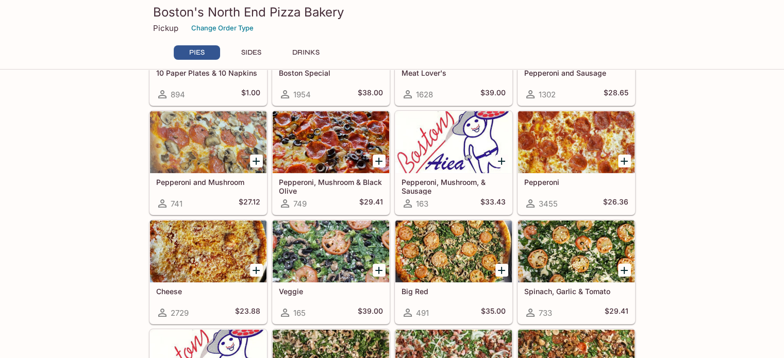
scroll to position [103, 0]
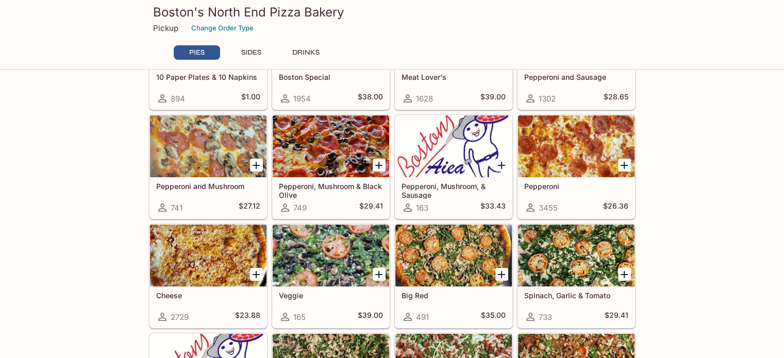
click at [331, 148] on div at bounding box center [331, 146] width 116 height 62
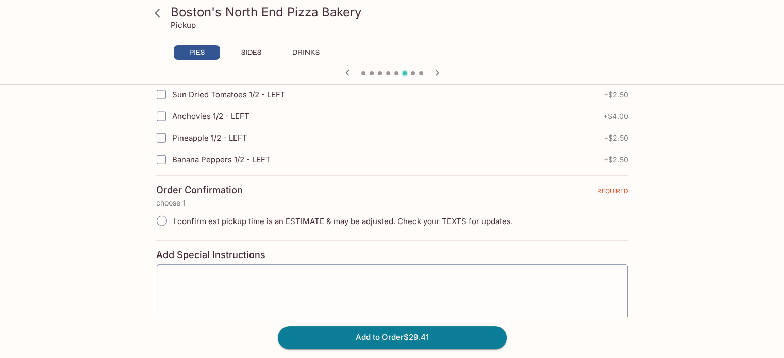
scroll to position [2319, 0]
click at [165, 210] on input "I confirm est pickup time is an ESTIMATE & may be adjusted. Check your TEXTS fo…" at bounding box center [162, 221] width 22 height 22
radio input "true"
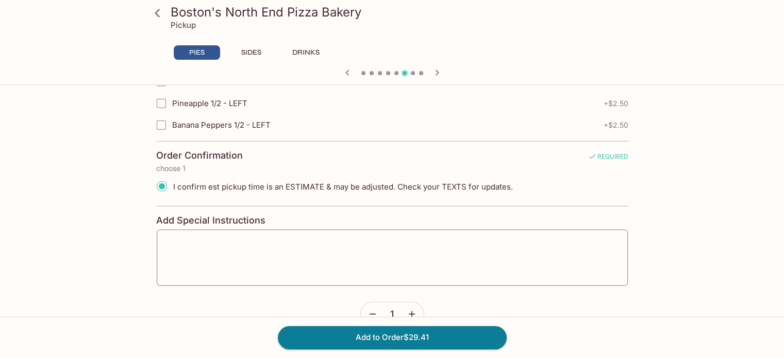
scroll to position [2357, 0]
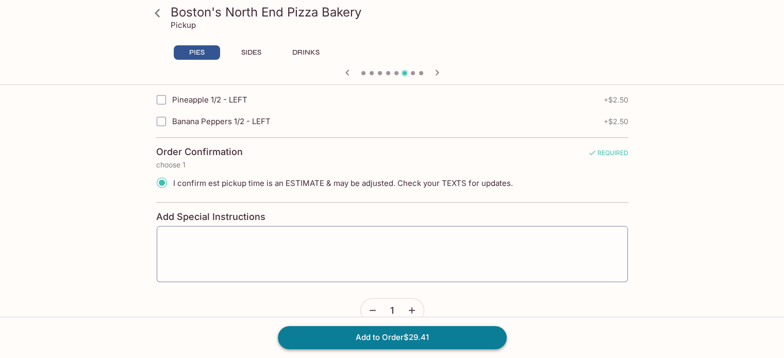
click at [401, 338] on button "Add to Order $29.41" at bounding box center [392, 337] width 229 height 23
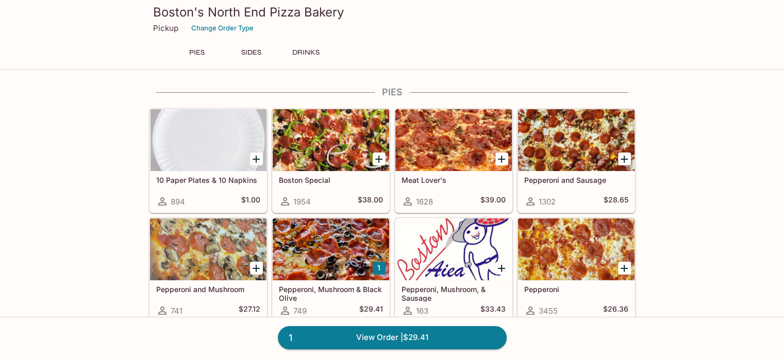
click at [624, 269] on icon "Add Pepperoni" at bounding box center [624, 268] width 7 height 7
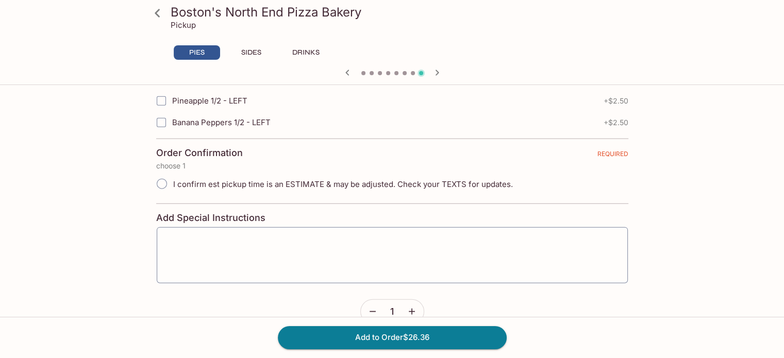
scroll to position [2357, 0]
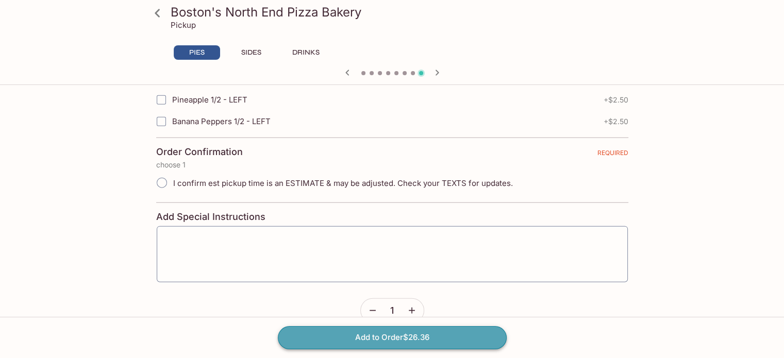
click at [382, 338] on button "Add to Order $26.36" at bounding box center [392, 337] width 229 height 23
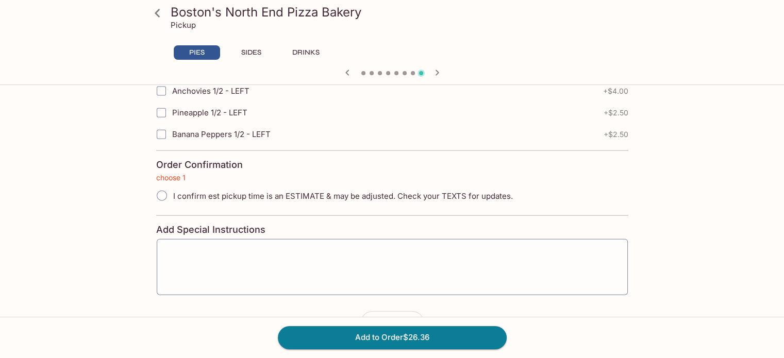
scroll to position [2344, 0]
click at [161, 185] on input "I confirm est pickup time is an ESTIMATE & may be adjusted. Check your TEXTS fo…" at bounding box center [162, 196] width 22 height 22
radio input "true"
click at [399, 338] on button "Add to Order $26.36" at bounding box center [392, 337] width 229 height 23
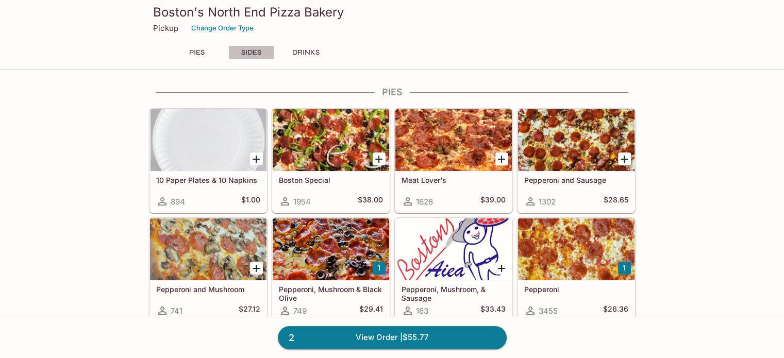
click at [250, 51] on button "SIDES" at bounding box center [251, 52] width 46 height 14
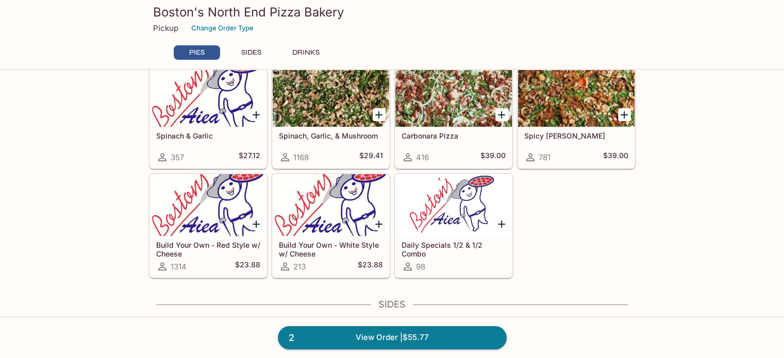
scroll to position [375, 0]
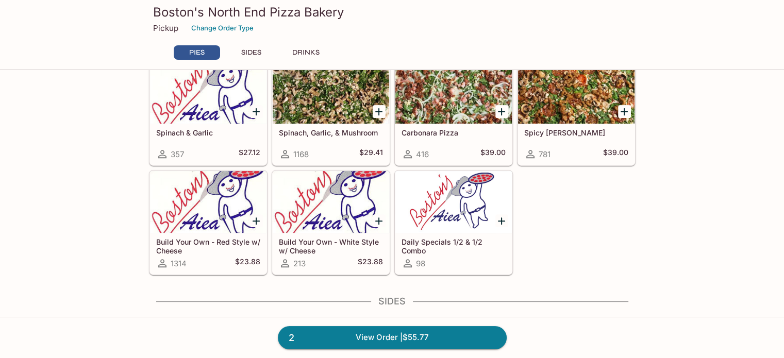
click at [504, 219] on icon "Add Daily Specials 1/2 & 1/2 Combo" at bounding box center [501, 221] width 7 height 7
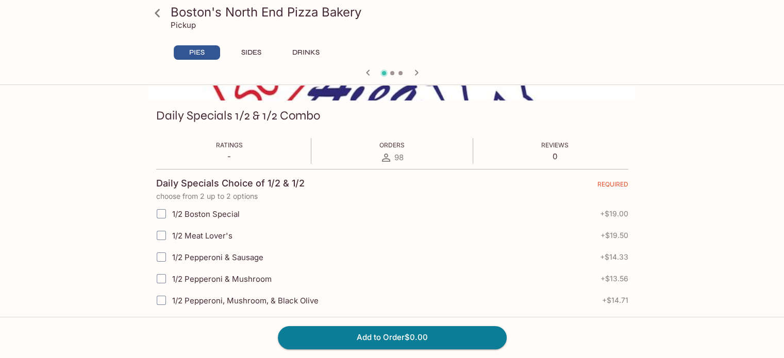
scroll to position [155, 0]
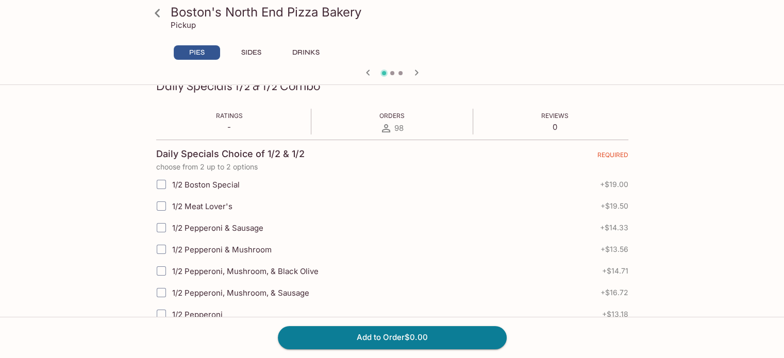
click at [161, 271] on input "1/2 Pepperoni, Mushroom, & Black Olive" at bounding box center [161, 271] width 21 height 21
checkbox input "true"
click at [161, 207] on input "1/2 Meat Lover's" at bounding box center [161, 206] width 21 height 21
checkbox input "true"
click at [362, 337] on button "Add to Order $34.21" at bounding box center [392, 337] width 229 height 23
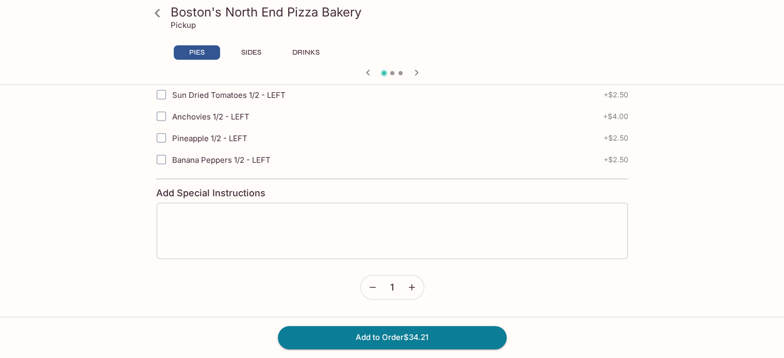
scroll to position [2732, 0]
click at [389, 339] on button "Add to Order $34.21" at bounding box center [392, 337] width 229 height 23
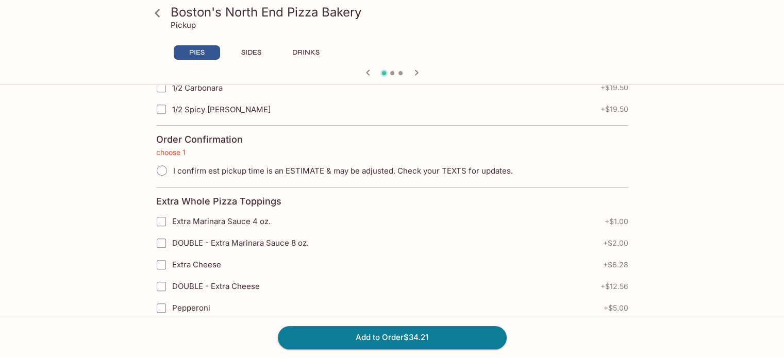
scroll to position [546, 0]
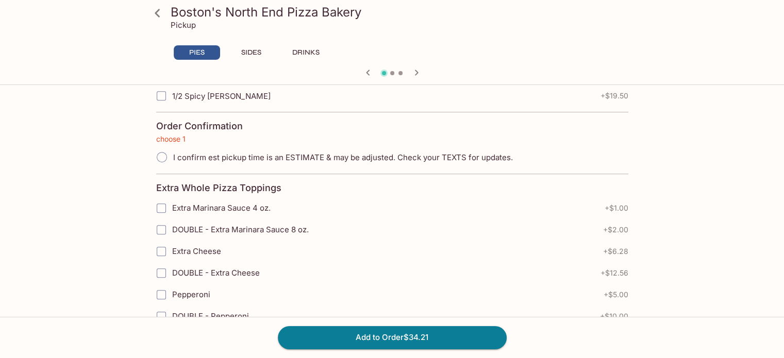
click at [161, 157] on input "I confirm est pickup time is an ESTIMATE & may be adjusted. Check your TEXTS fo…" at bounding box center [162, 157] width 22 height 22
radio input "true"
click at [396, 339] on button "Add to Order $34.21" at bounding box center [392, 337] width 229 height 23
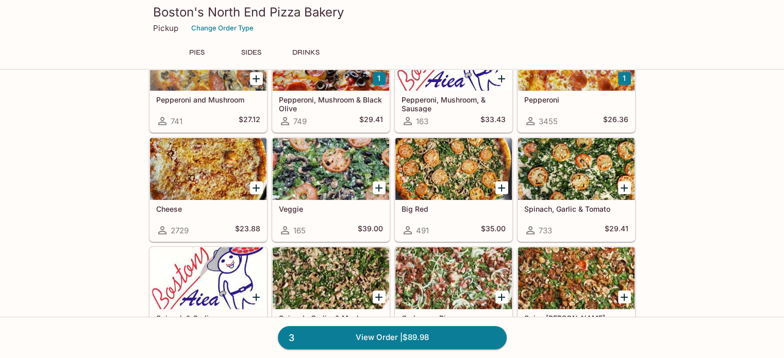
scroll to position [258, 0]
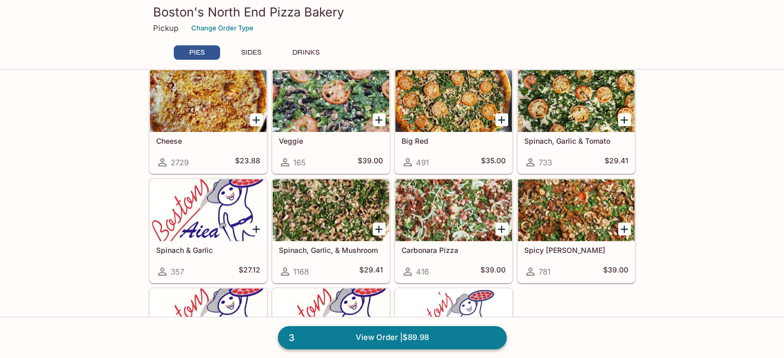
click at [373, 337] on link "3 View Order | $89.98" at bounding box center [392, 337] width 229 height 23
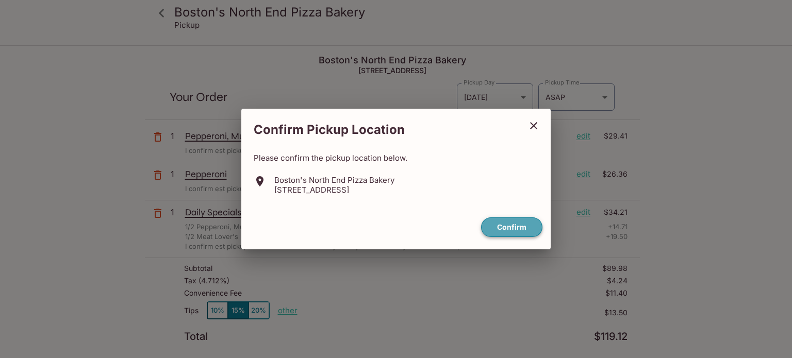
click at [521, 228] on button "Confirm" at bounding box center [511, 228] width 61 height 20
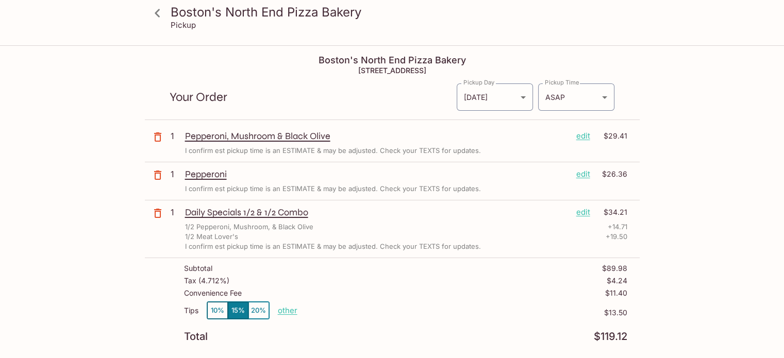
click at [159, 174] on icon "button" at bounding box center [158, 175] width 12 height 12
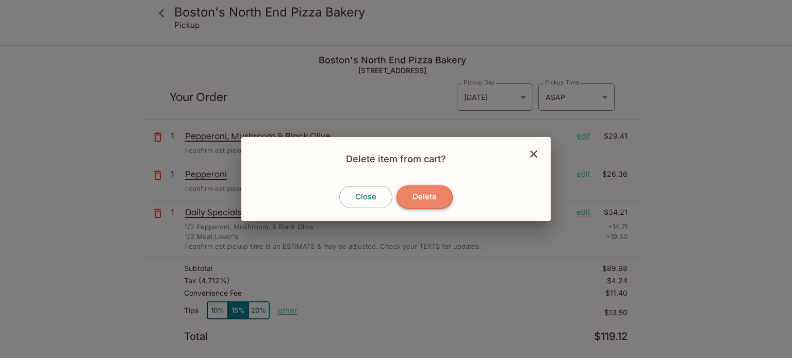
click at [424, 198] on button "Delete" at bounding box center [424, 197] width 56 height 23
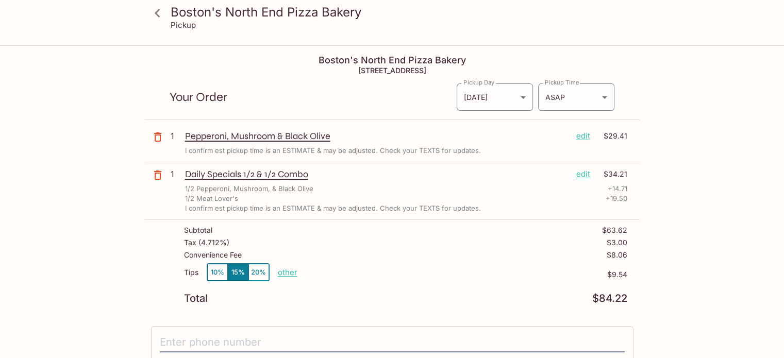
click at [156, 138] on icon "button" at bounding box center [158, 137] width 12 height 12
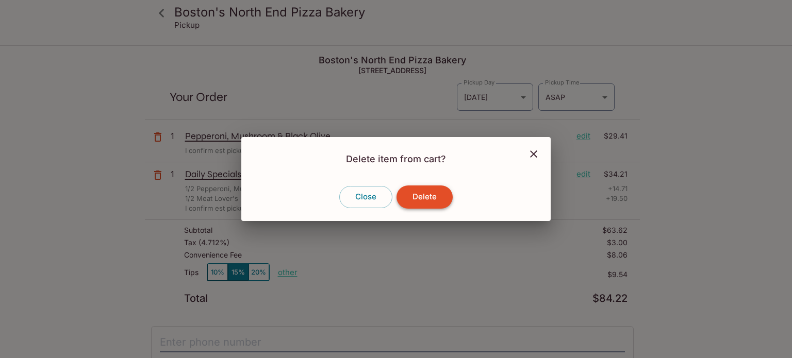
click at [411, 193] on button "Delete" at bounding box center [424, 197] width 56 height 23
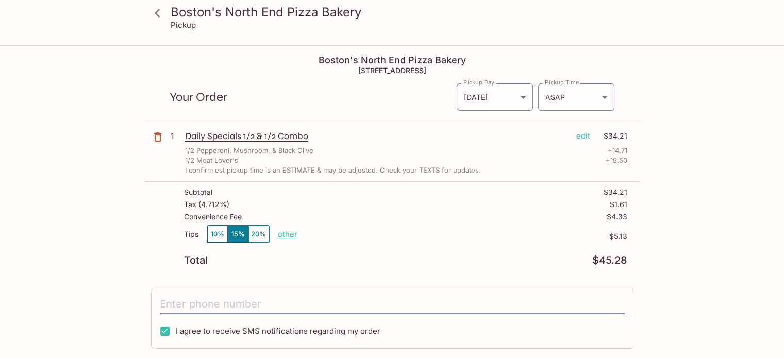
click at [163, 14] on icon at bounding box center [157, 13] width 18 height 18
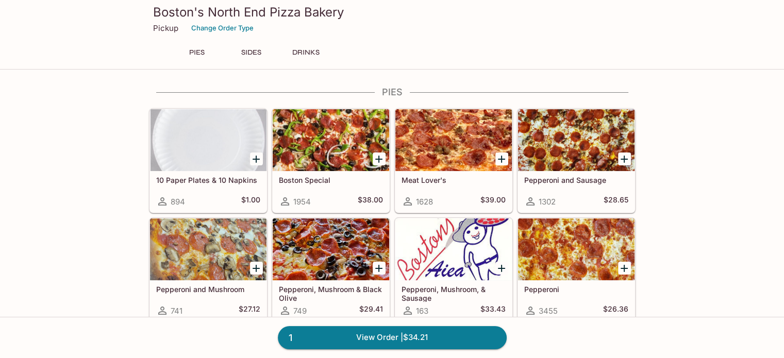
click at [621, 266] on icon "Add Pepperoni" at bounding box center [624, 268] width 12 height 12
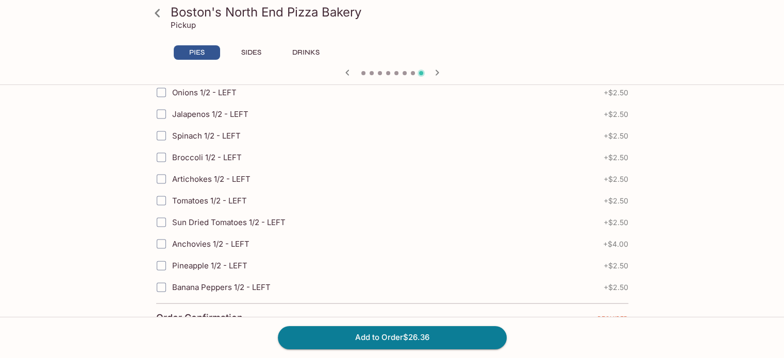
scroll to position [2319, 0]
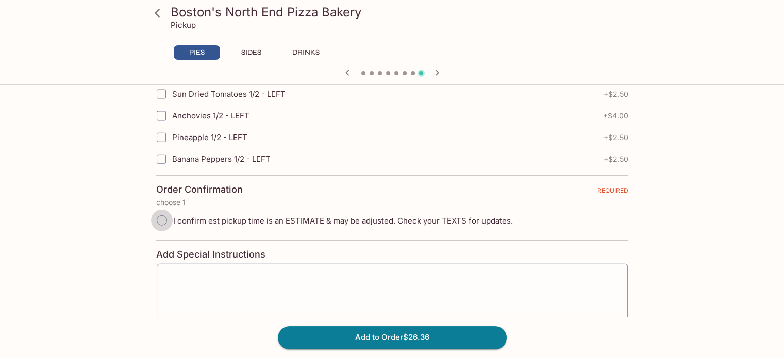
click at [164, 210] on input "I confirm est pickup time is an ESTIMATE & may be adjusted. Check your TEXTS fo…" at bounding box center [162, 221] width 22 height 22
radio input "true"
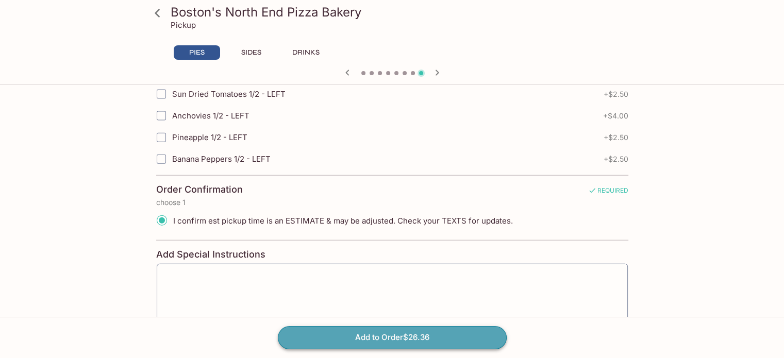
click at [387, 339] on button "Add to Order $26.36" at bounding box center [392, 337] width 229 height 23
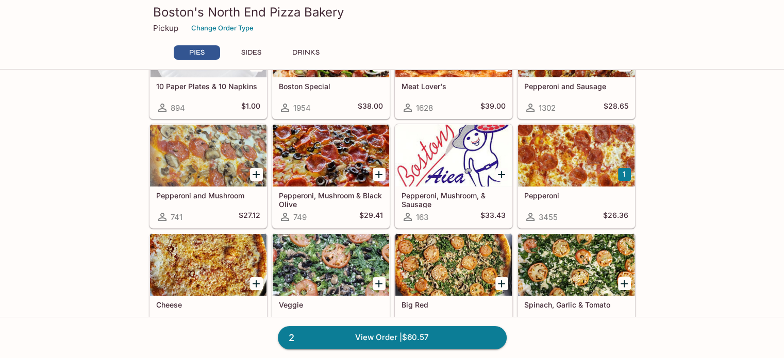
scroll to position [103, 0]
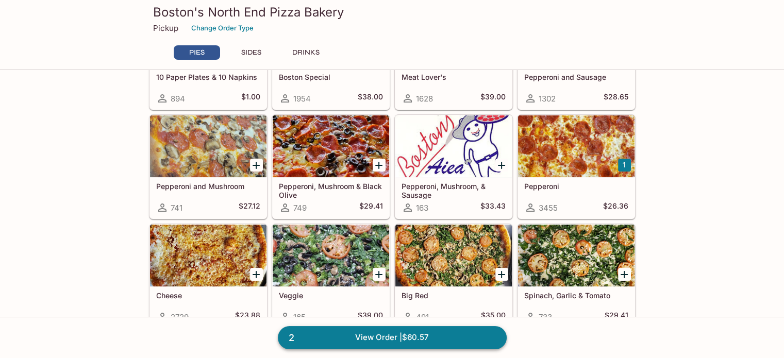
click at [371, 336] on link "2 View Order | $60.57" at bounding box center [392, 337] width 229 height 23
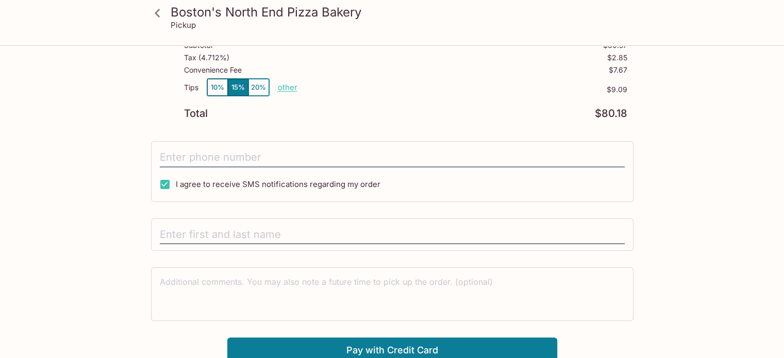
scroll to position [188, 0]
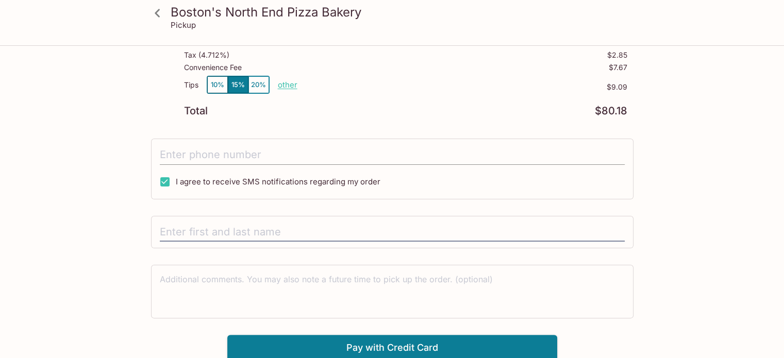
click at [241, 156] on input "tel" at bounding box center [392, 155] width 465 height 20
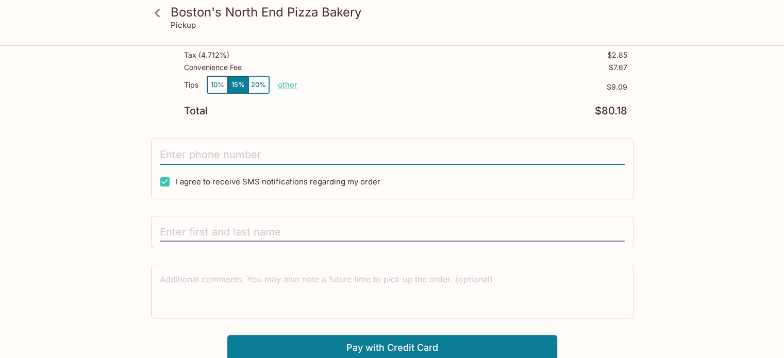
type input "[PHONE_NUMBER]"
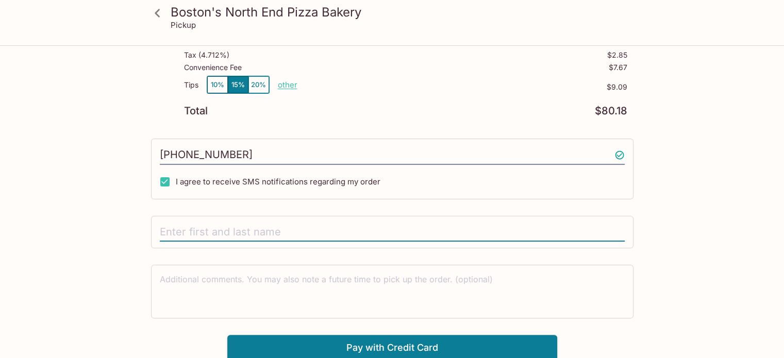
click at [461, 237] on input "text" at bounding box center [392, 233] width 465 height 20
click at [170, 227] on input "text" at bounding box center [392, 233] width 465 height 20
type input "j"
type input "[PERSON_NAME]"
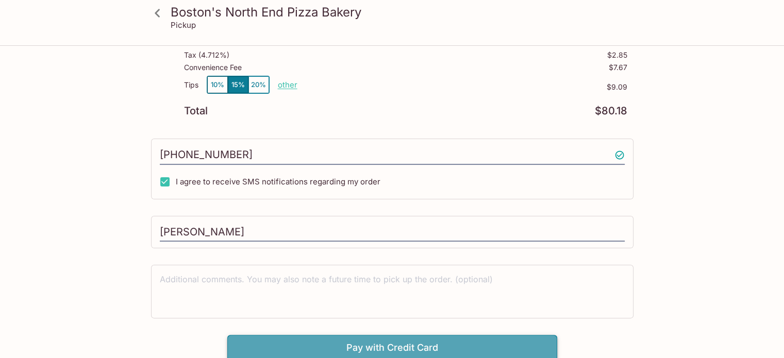
click at [372, 343] on button "Pay with Credit Card" at bounding box center [392, 348] width 330 height 26
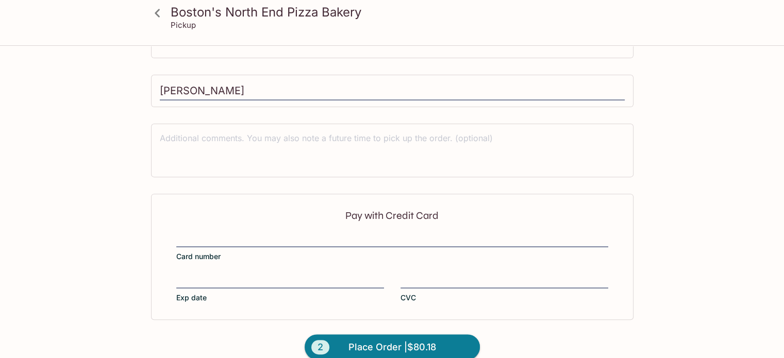
scroll to position [342, 0]
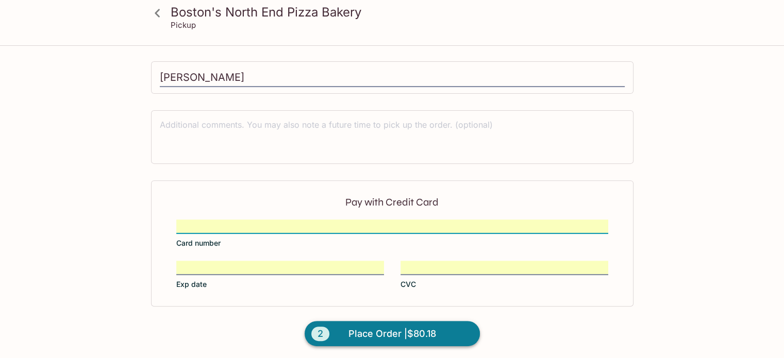
click at [357, 332] on span "Place Order | $80.18" at bounding box center [392, 334] width 88 height 16
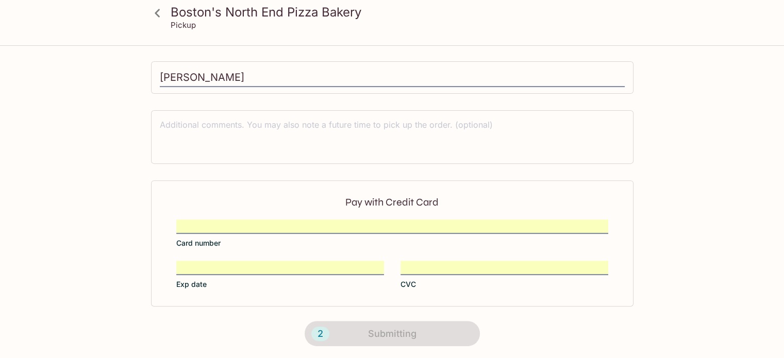
scroll to position [238, 0]
